Goal: Information Seeking & Learning: Learn about a topic

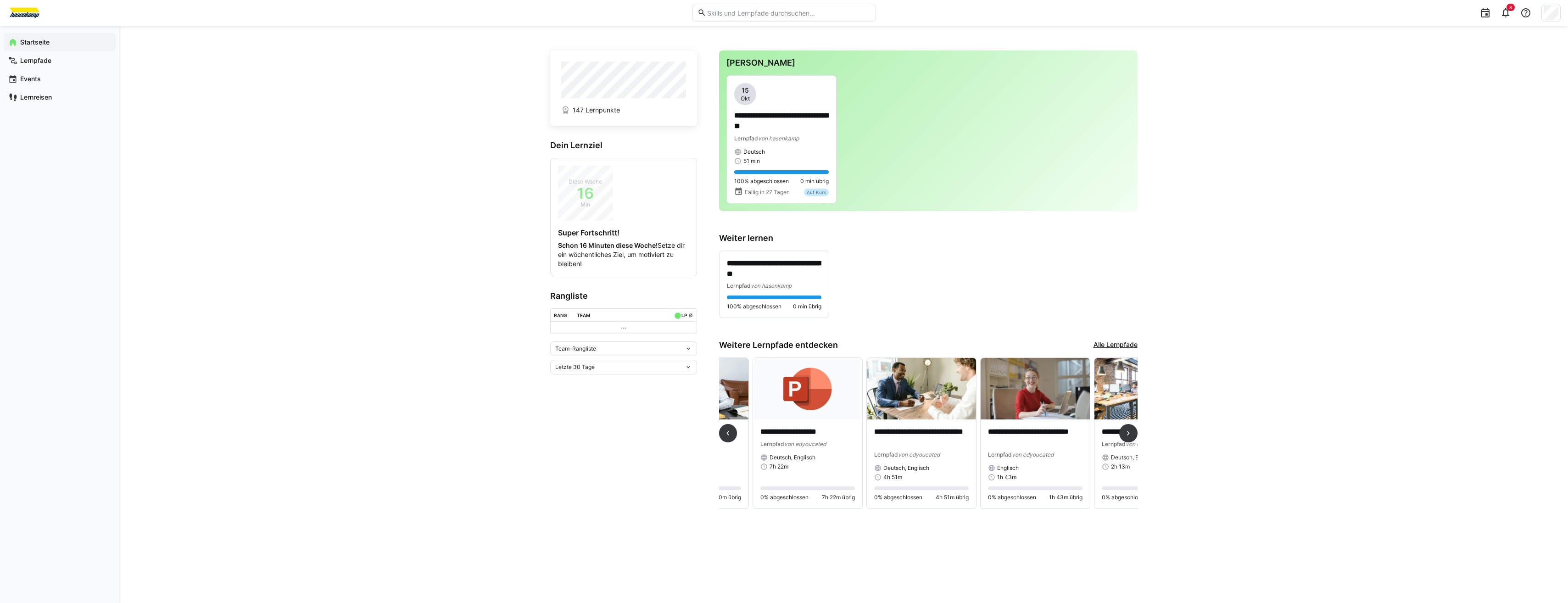
scroll to position [0, 943]
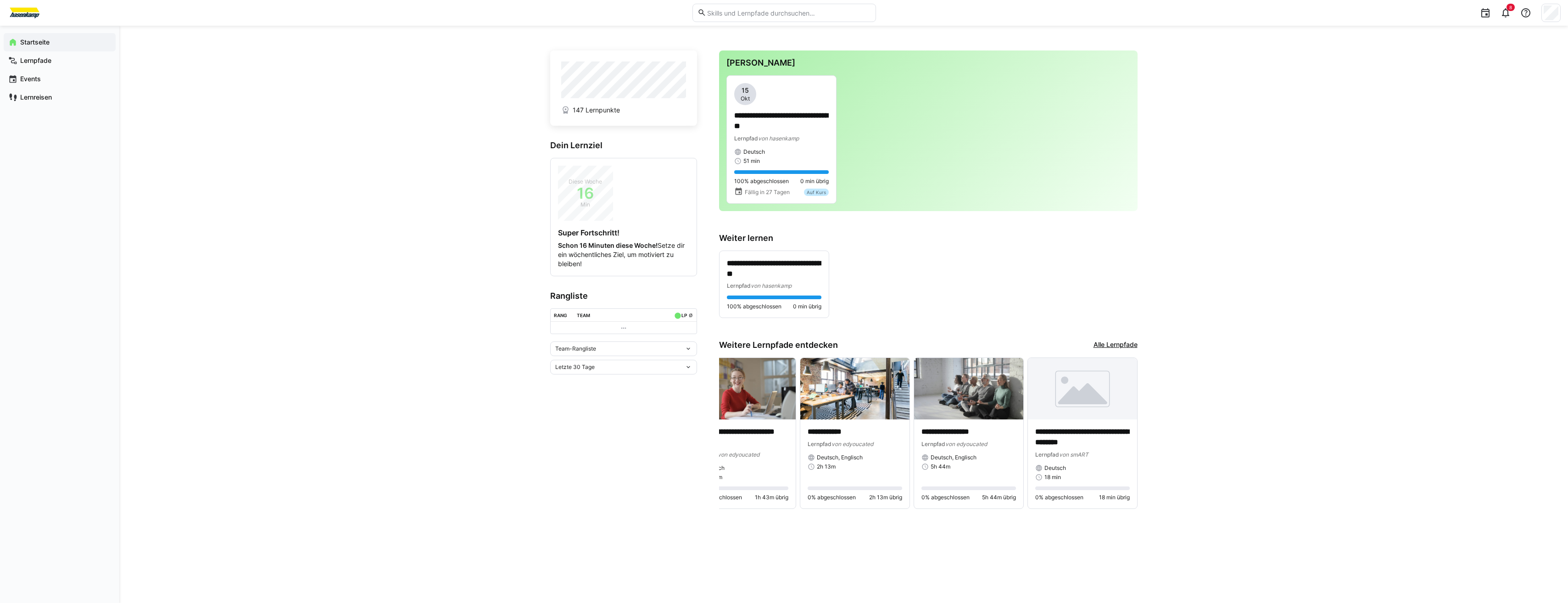
click at [1119, 340] on link "Alle Lernpfade" at bounding box center [1116, 345] width 44 height 10
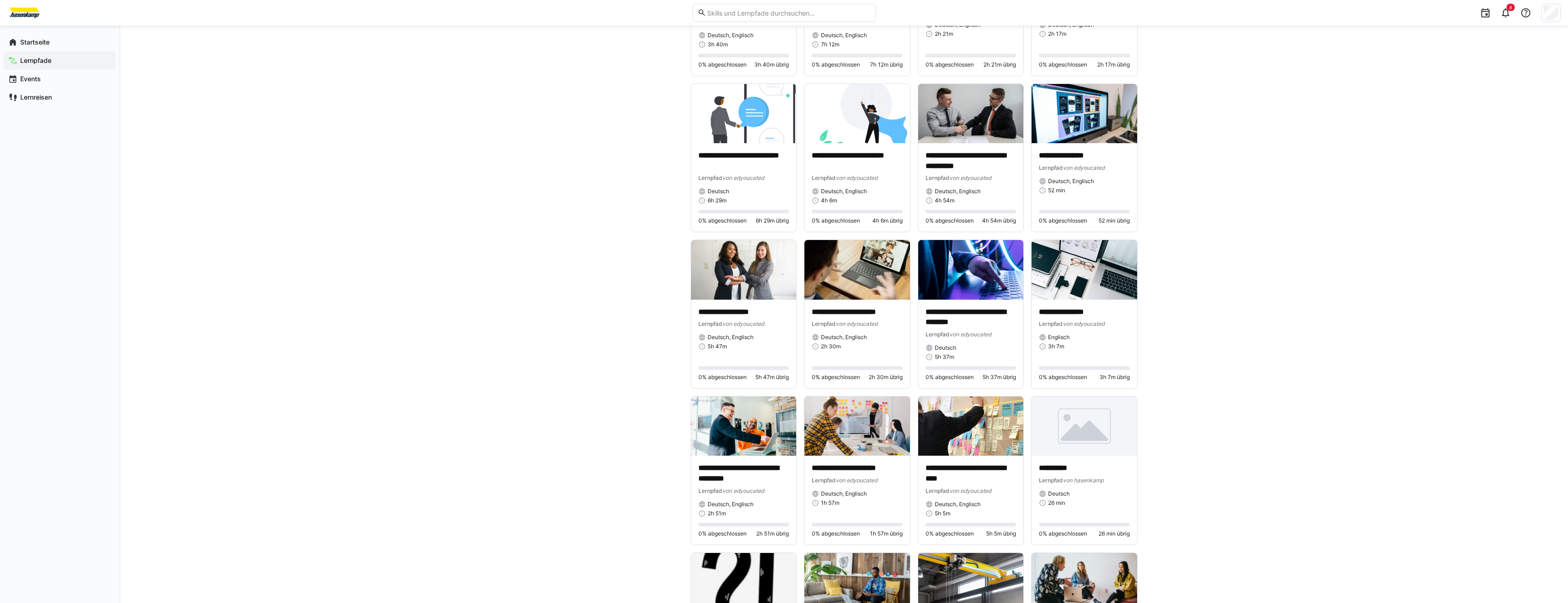
scroll to position [923, 0]
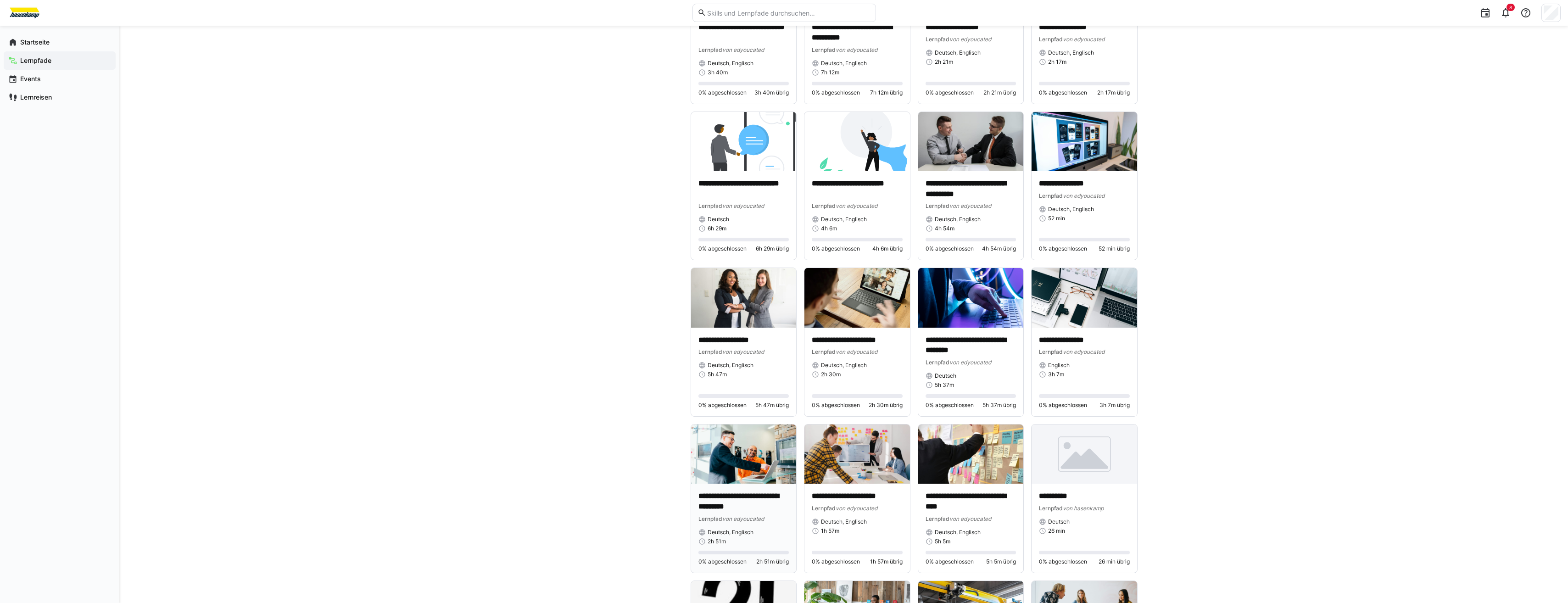
drag, startPoint x: 790, startPoint y: 483, endPoint x: 742, endPoint y: 475, distance: 48.7
click at [742, 475] on img at bounding box center [743, 454] width 106 height 59
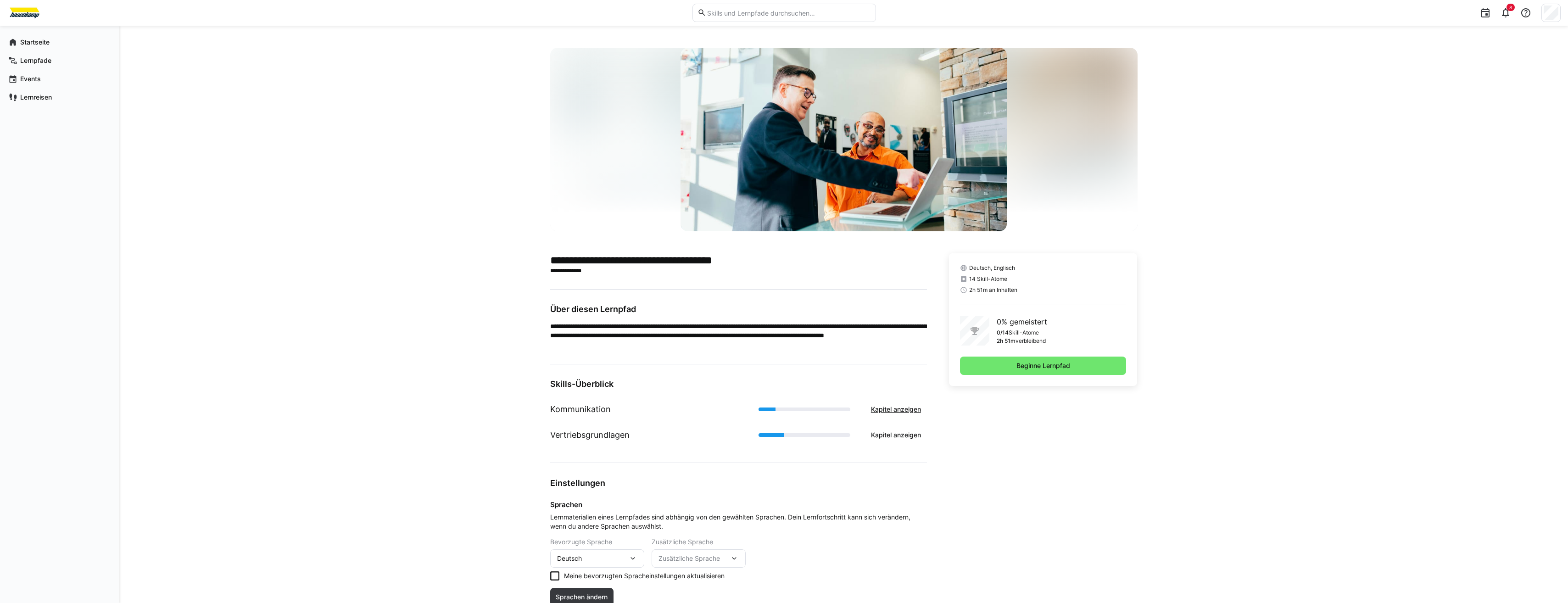
click at [1026, 376] on div "Deutsch, Englisch 14 Skill-Atome 2h 51m an Inhalten 0% gemeistert 0/14 Skill-At…" at bounding box center [1043, 319] width 188 height 133
click at [1029, 365] on span "Beginne Lernpfad" at bounding box center [1043, 366] width 56 height 9
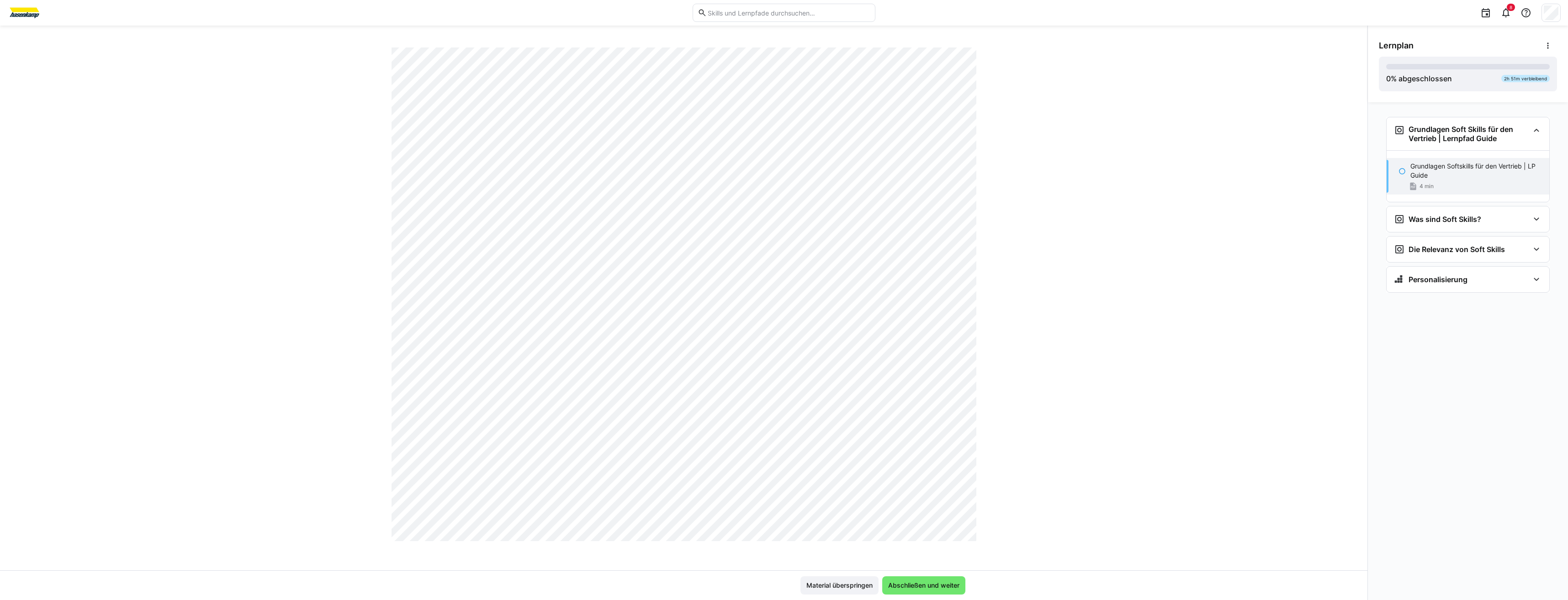
scroll to position [358, 0]
click at [1473, 182] on div "4 min" at bounding box center [1476, 186] width 131 height 9
click at [1404, 169] on eds-icon at bounding box center [1402, 171] width 7 height 7
click at [922, 591] on span "Abschließen und weiter" at bounding box center [923, 585] width 83 height 18
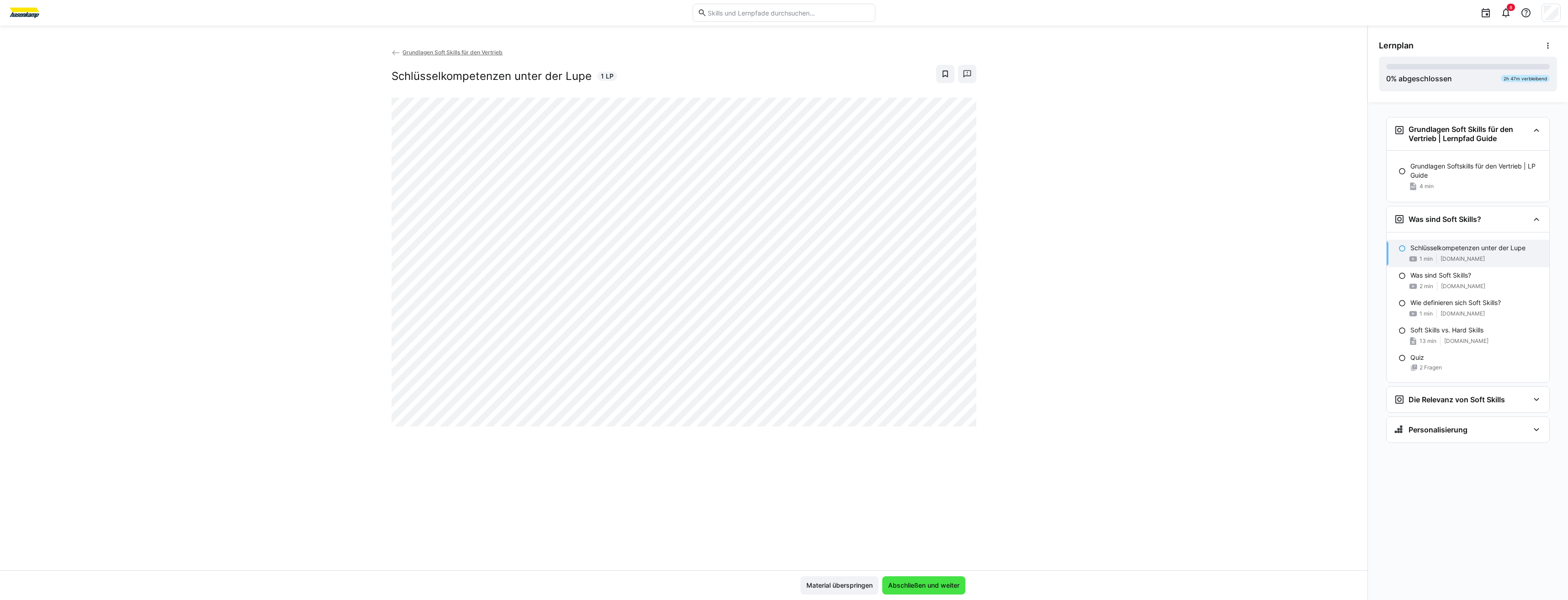
scroll to position [0, 0]
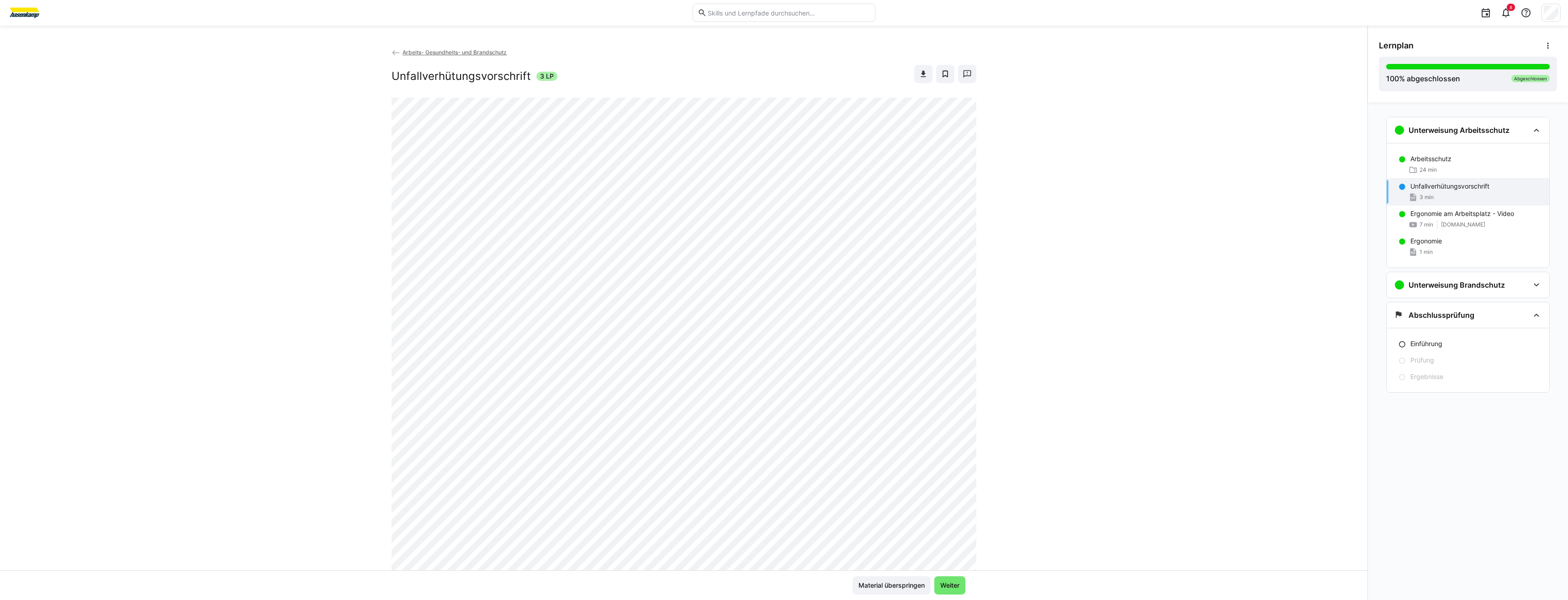
scroll to position [4339, 0]
